Goal: Find contact information: Find contact information

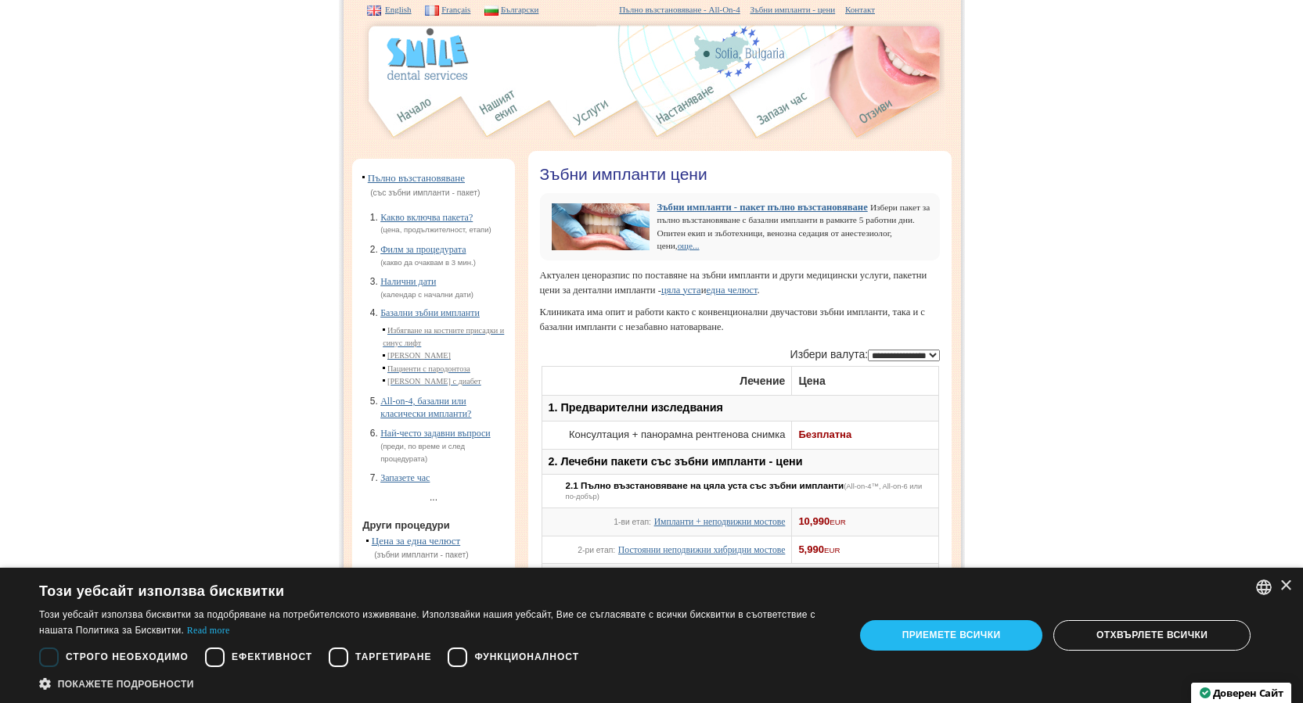
click at [1138, 637] on div "Отхвърлете всички" at bounding box center [1151, 635] width 197 height 30
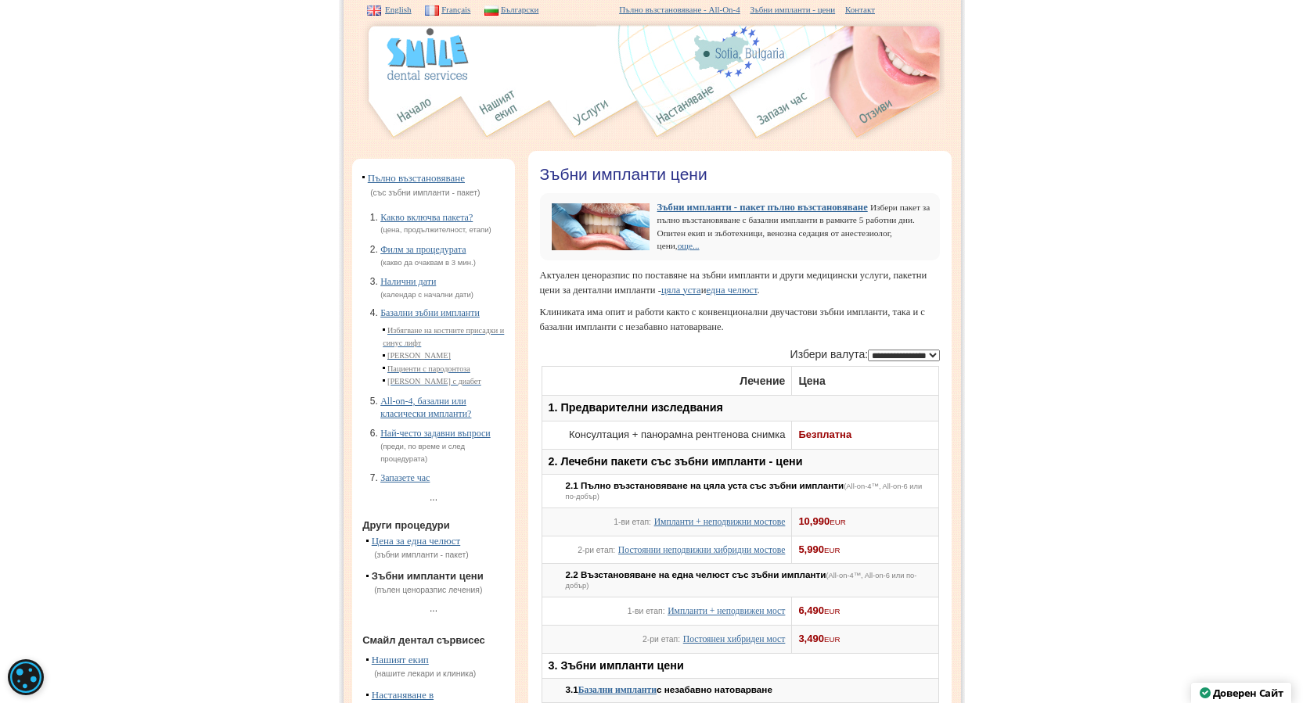
drag, startPoint x: 1055, startPoint y: 309, endPoint x: 1042, endPoint y: 350, distance: 43.5
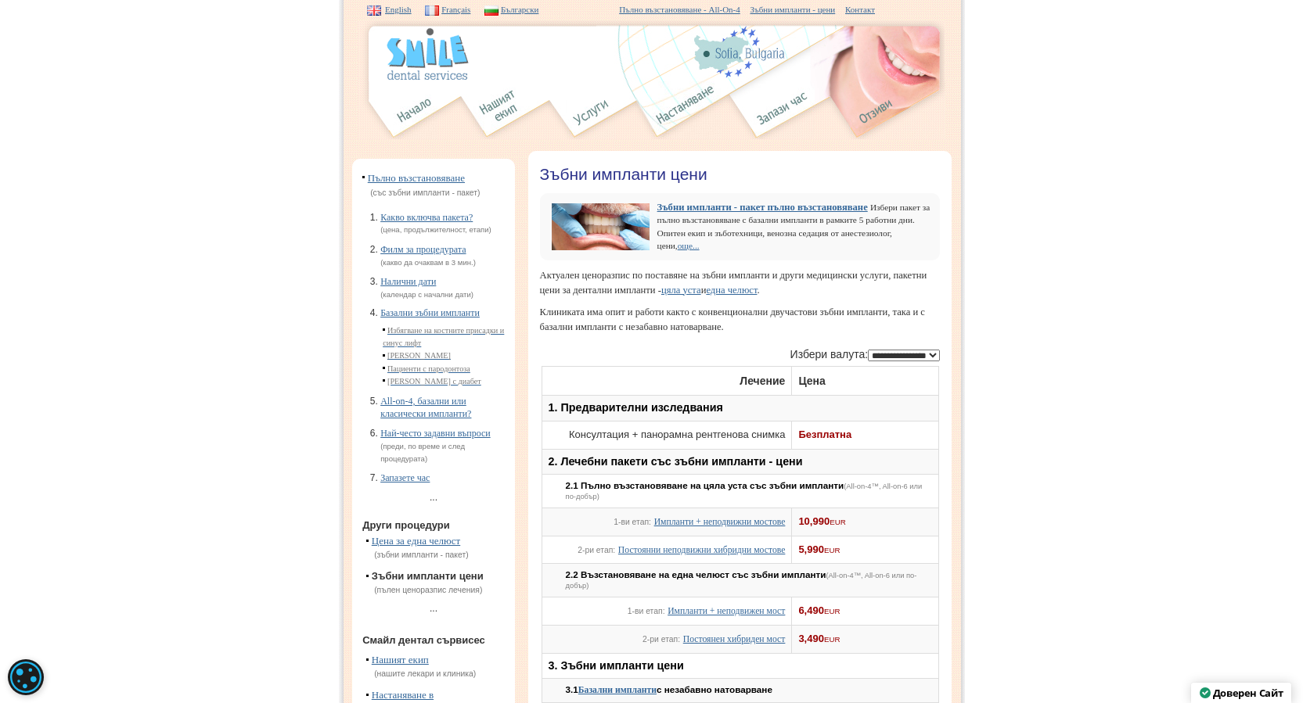
drag, startPoint x: 1032, startPoint y: 391, endPoint x: 1032, endPoint y: 429, distance: 37.6
drag, startPoint x: 1032, startPoint y: 437, endPoint x: 1033, endPoint y: 456, distance: 19.6
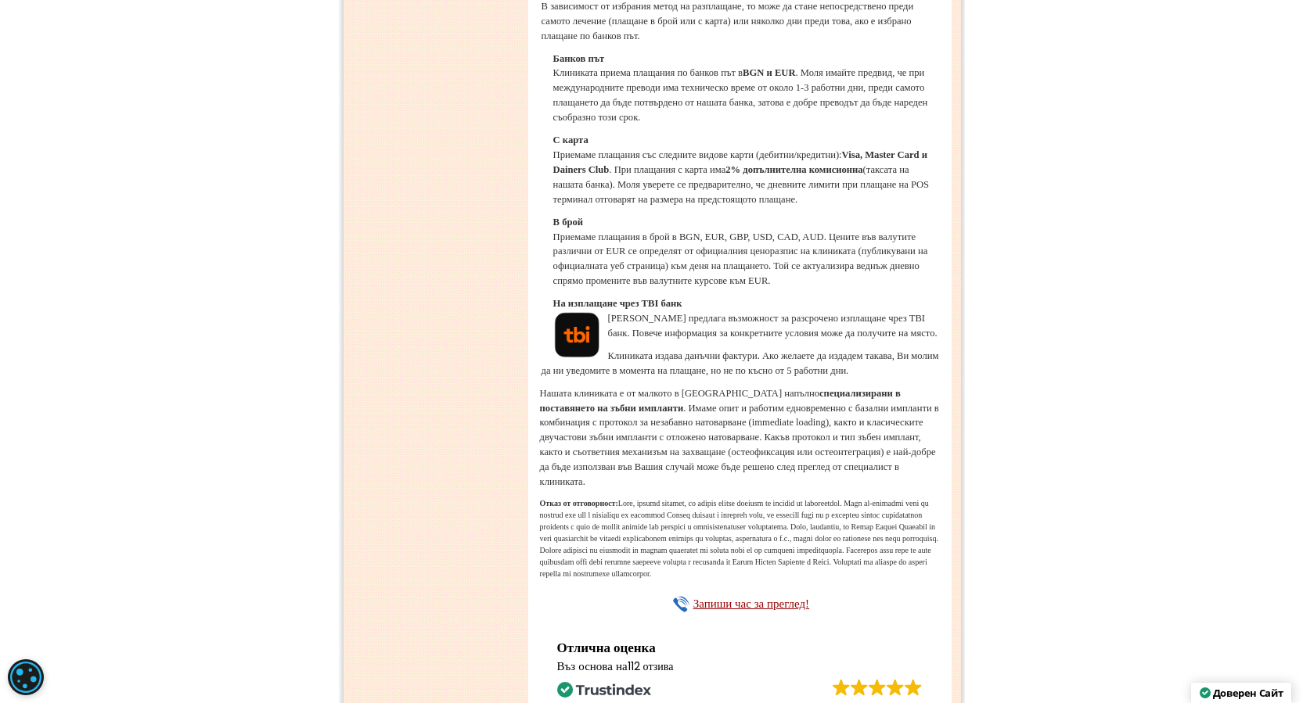
scroll to position [2724, 0]
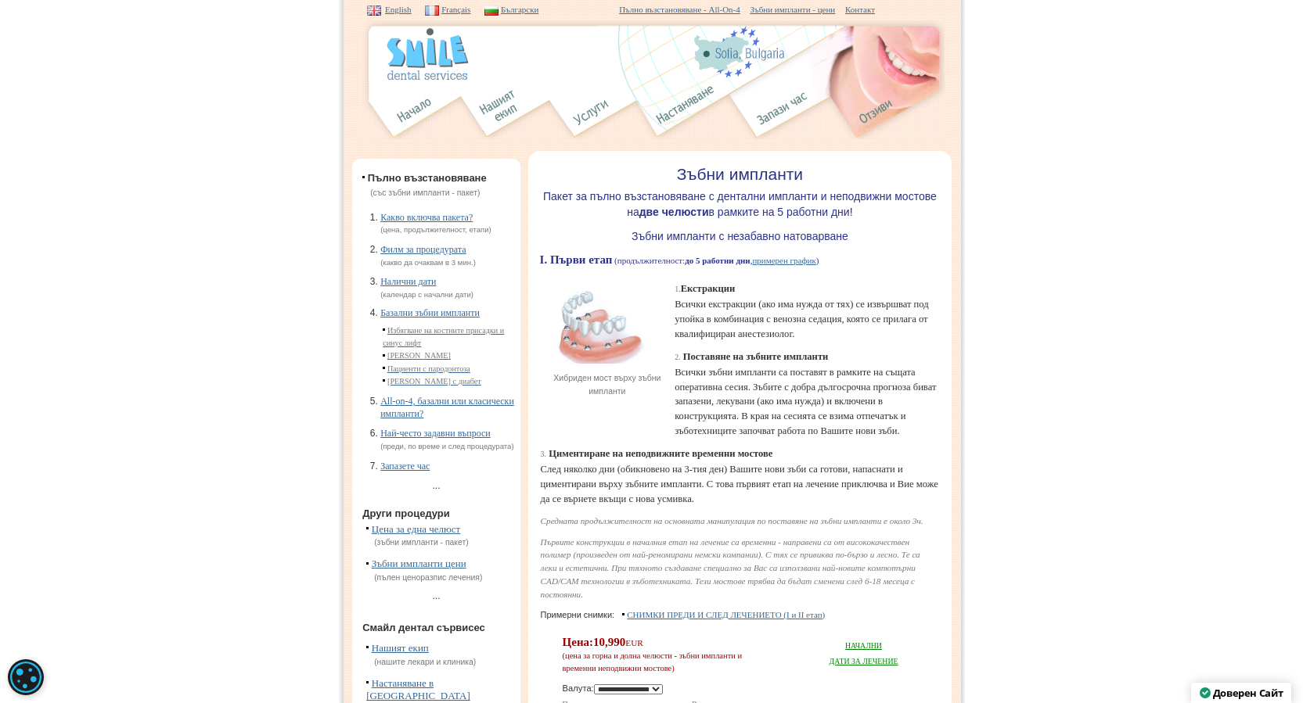
click at [875, 10] on link "Контакт" at bounding box center [860, 9] width 30 height 9
